Goal: Find contact information: Find contact information

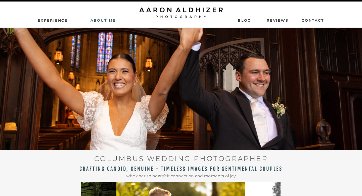
click at [105, 22] on nav "AbouT ME" at bounding box center [103, 20] width 36 height 5
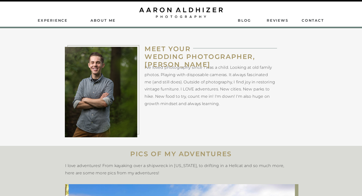
click at [182, 10] on div at bounding box center [180, 13] width 83 height 10
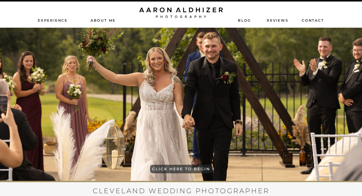
click at [309, 20] on nav "contact" at bounding box center [313, 20] width 23 height 5
